Goal: Find specific page/section: Find specific page/section

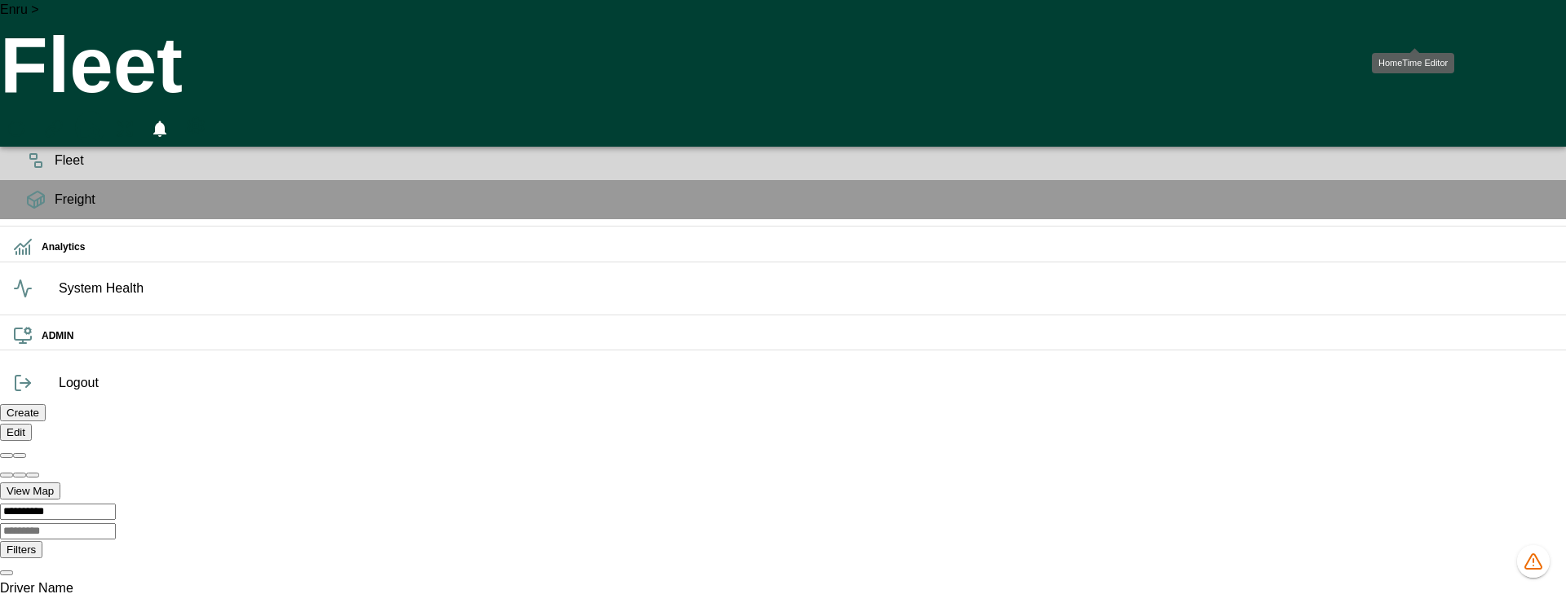
click at [100, 119] on icon "HomeTime Editor" at bounding box center [89, 129] width 24 height 21
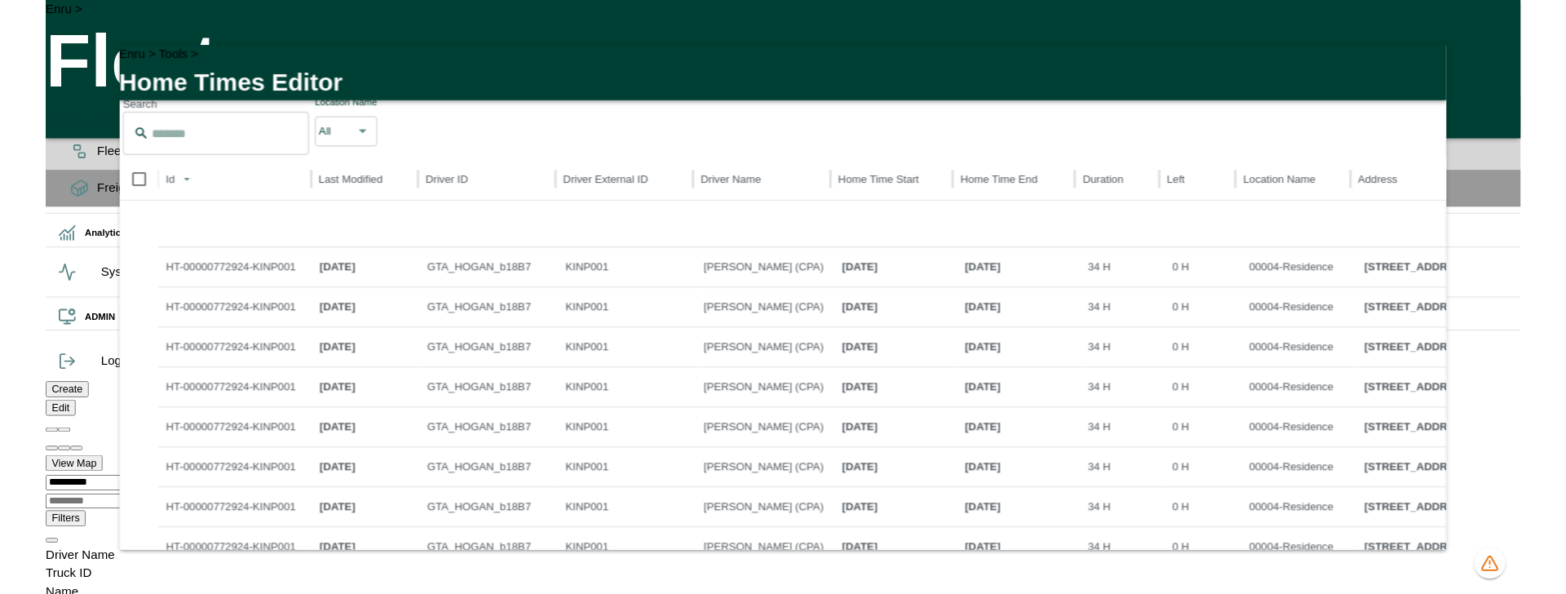
scroll to position [1412, 0]
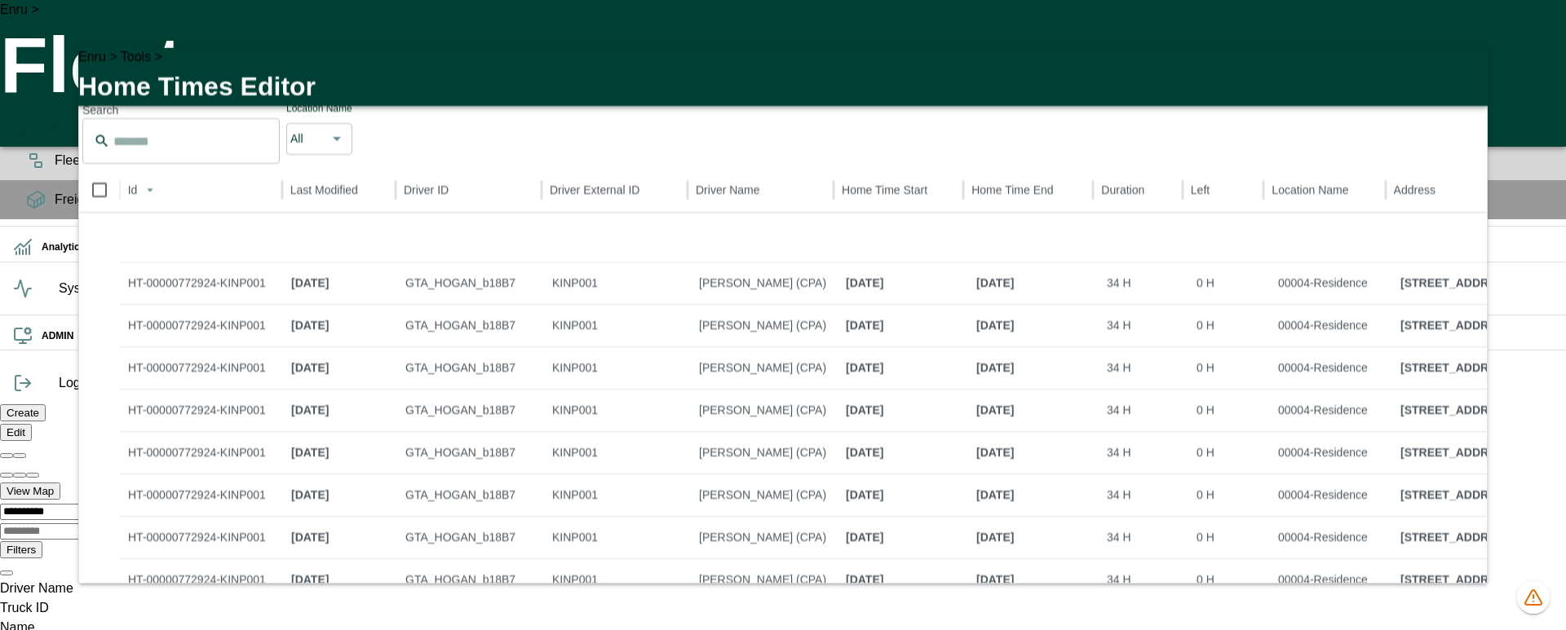
click at [1467, 76] on icon "button" at bounding box center [1464, 69] width 11 height 11
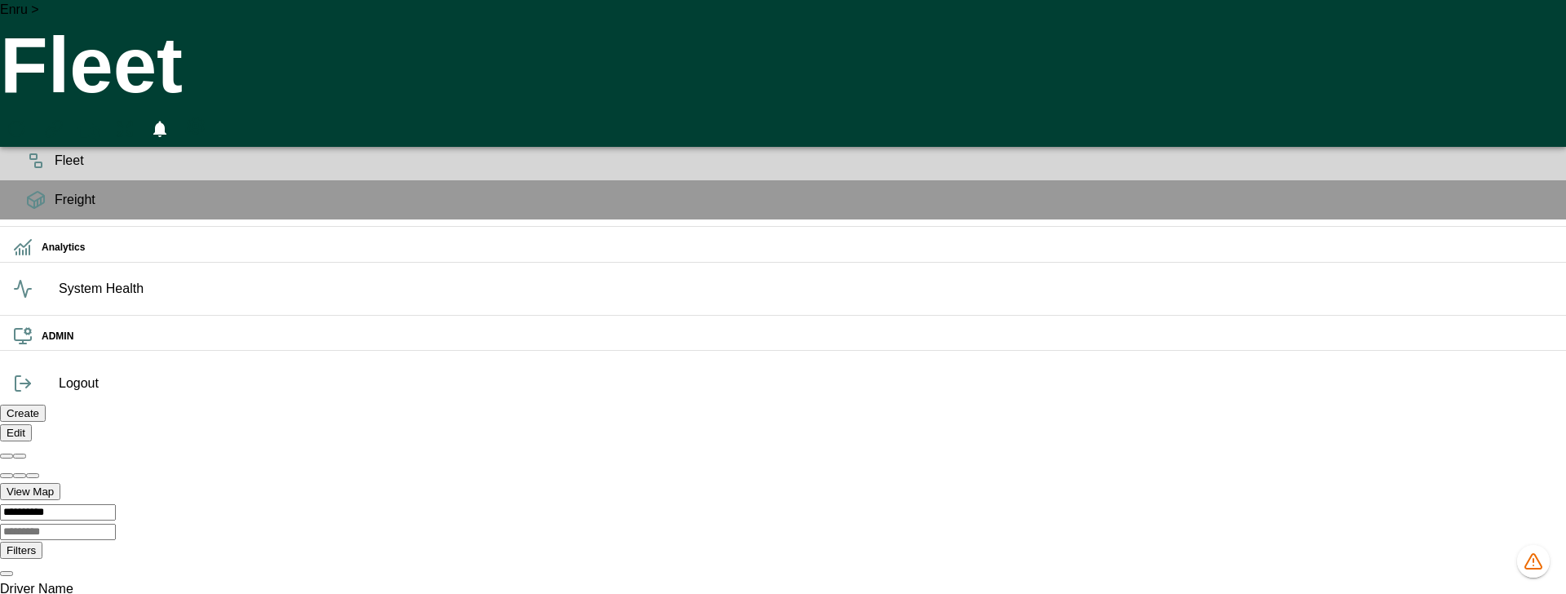
scroll to position [0, 0]
click at [102, 119] on icon "HomeTime Editor" at bounding box center [89, 131] width 25 height 25
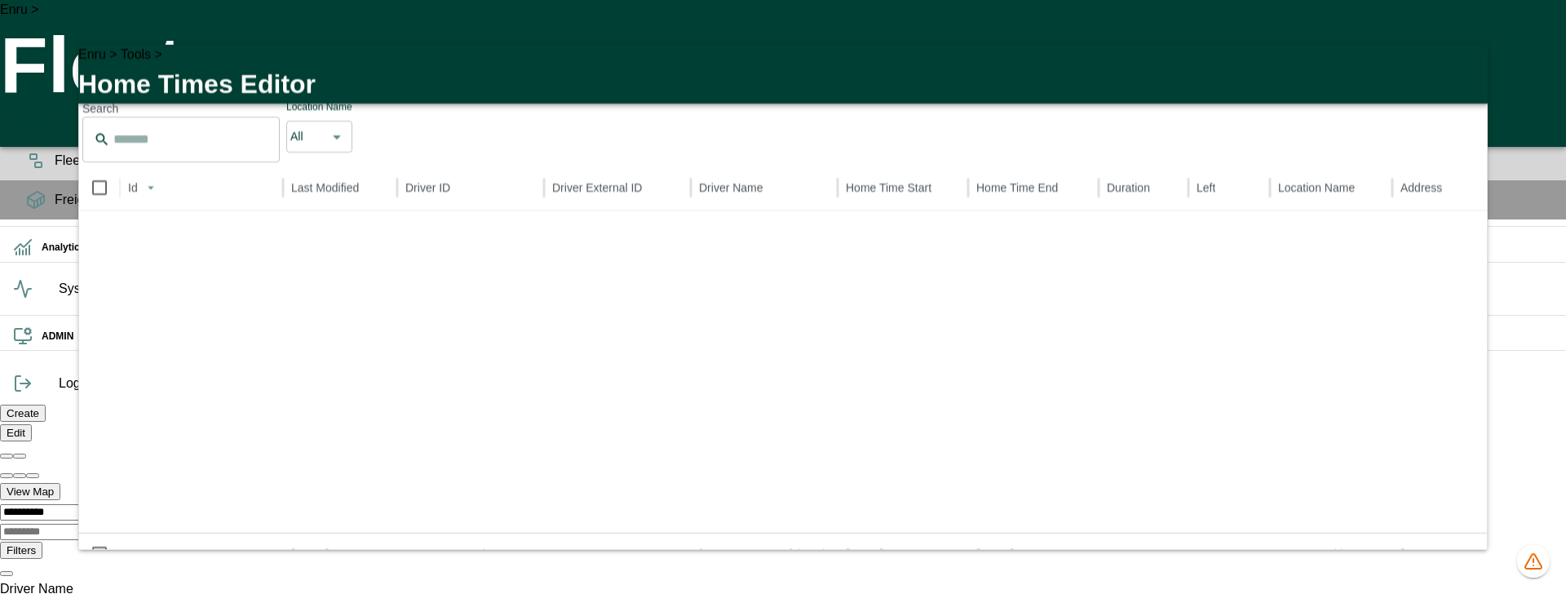
scroll to position [645, 0]
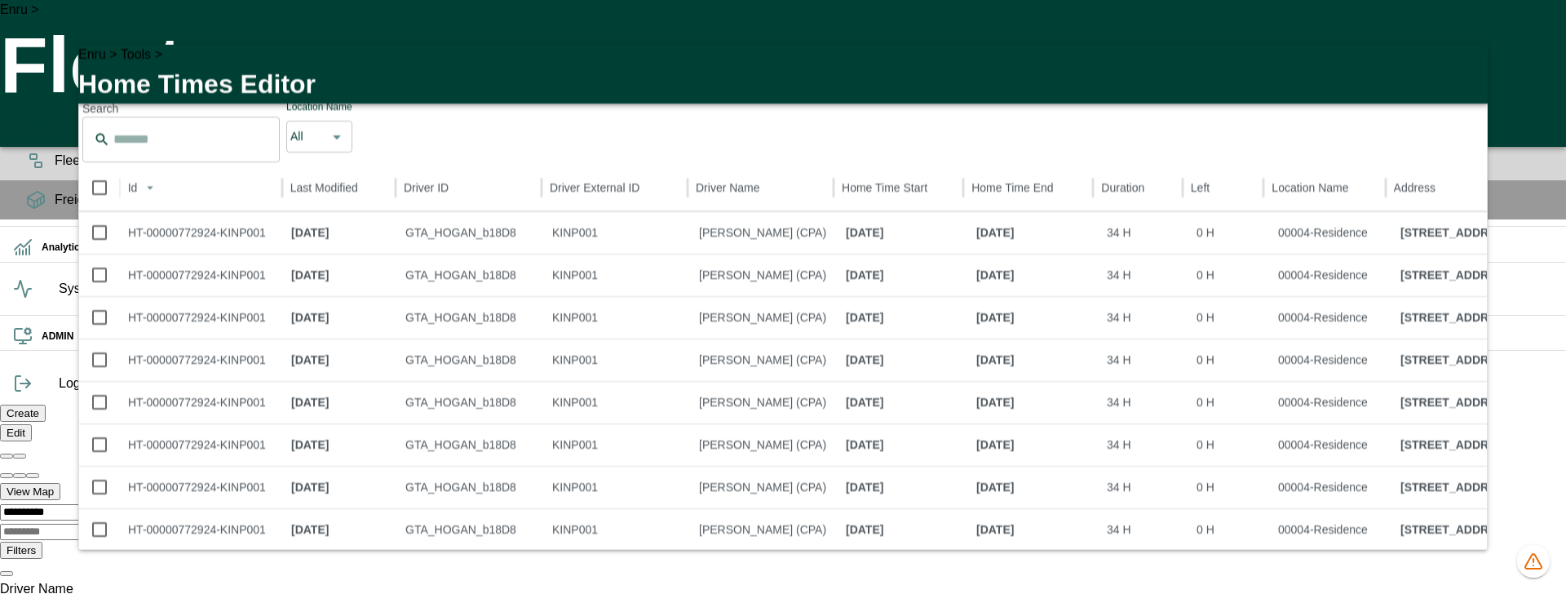
click at [1464, 76] on icon "button" at bounding box center [1465, 68] width 20 height 20
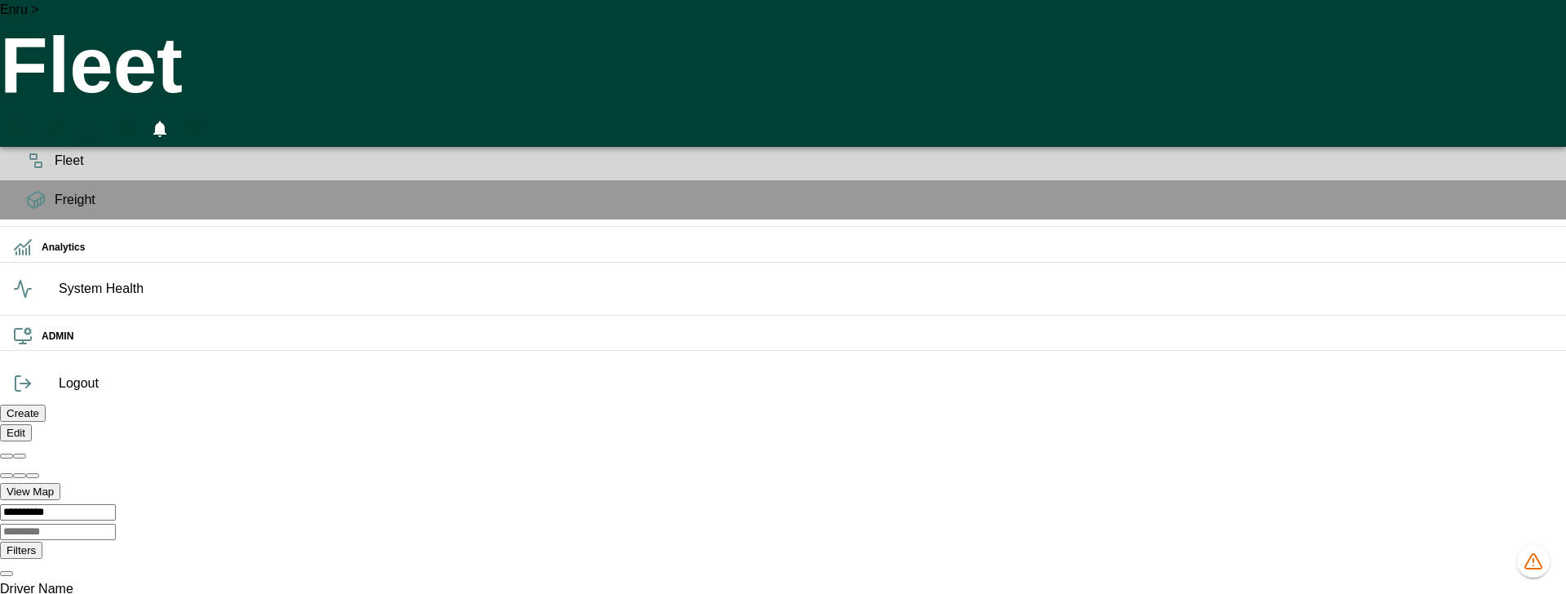
click at [267, 29] on div "Enru > Fleet 0" at bounding box center [783, 73] width 1566 height 147
click at [571, 36] on div "Enru > Fleet 0" at bounding box center [783, 73] width 1566 height 147
click at [102, 119] on icon "HomeTime Editor" at bounding box center [89, 131] width 25 height 25
